Goal: Information Seeking & Learning: Compare options

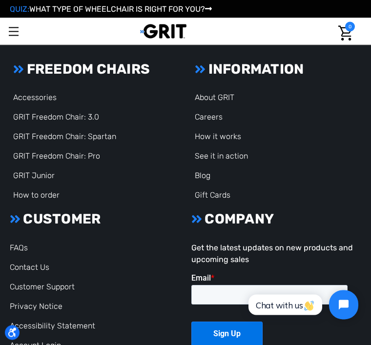
scroll to position [1701, 0]
click at [58, 116] on link "GRIT Freedom Chair: 3.0" at bounding box center [56, 116] width 86 height 9
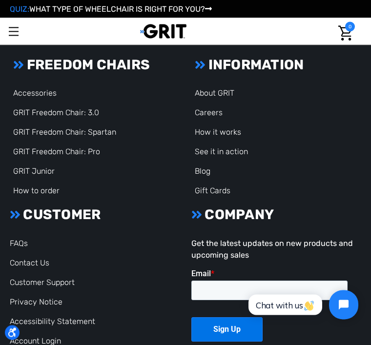
scroll to position [1762, 0]
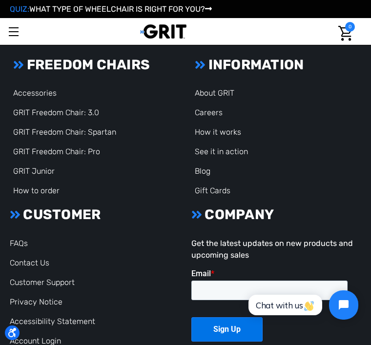
click at [69, 132] on link "GRIT Freedom Chair: Spartan" at bounding box center [64, 132] width 103 height 9
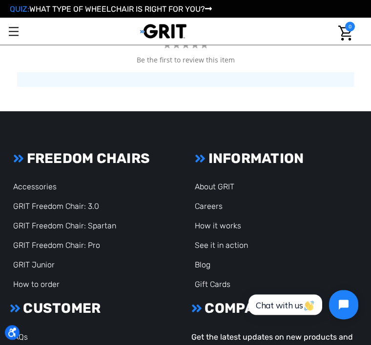
scroll to position [1668, 0]
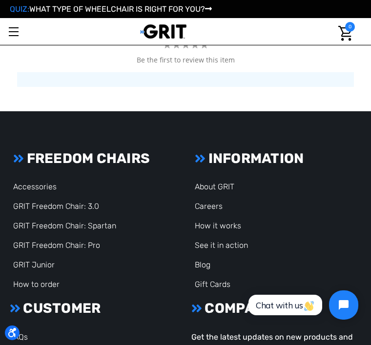
click at [66, 244] on link "GRIT Freedom Chair: Pro" at bounding box center [56, 245] width 87 height 9
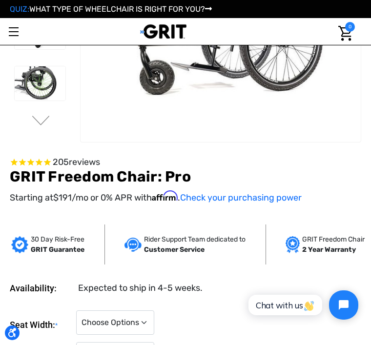
scroll to position [183, 0]
